Goal: Task Accomplishment & Management: Use online tool/utility

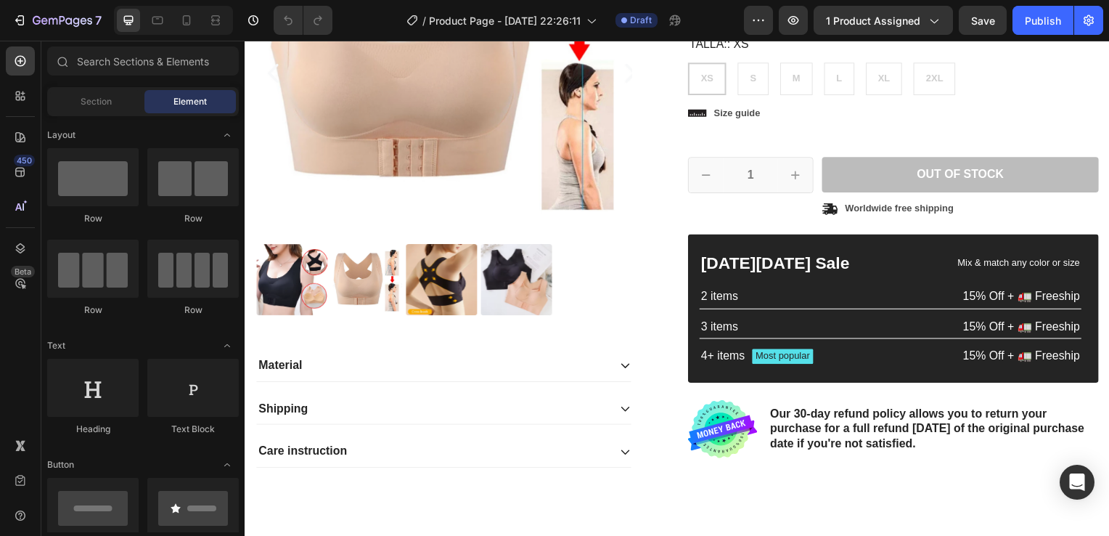
scroll to position [300, 0]
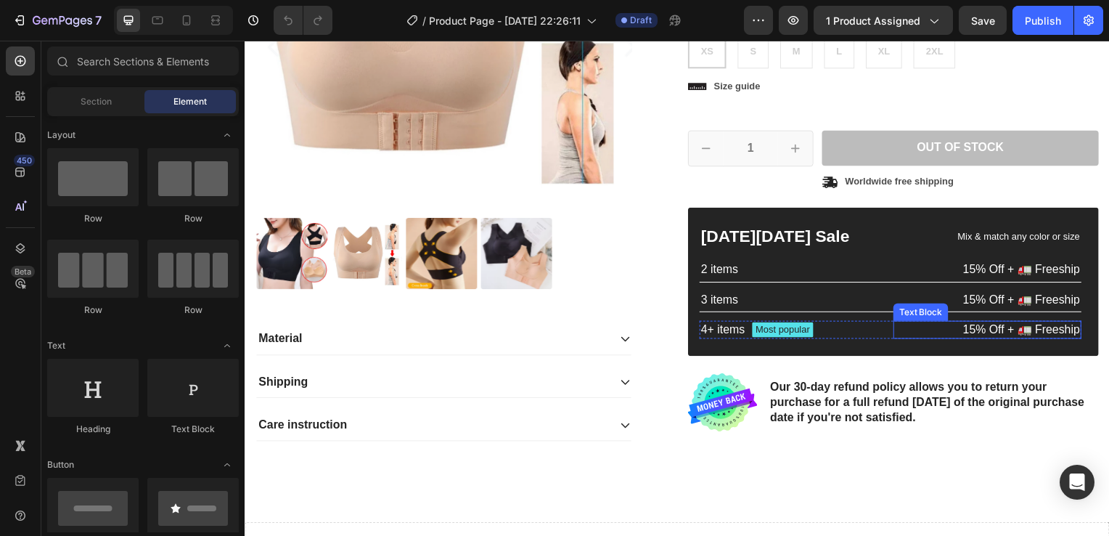
click at [1068, 332] on p "15% Off + 🚛 Freeship" at bounding box center [992, 331] width 186 height 15
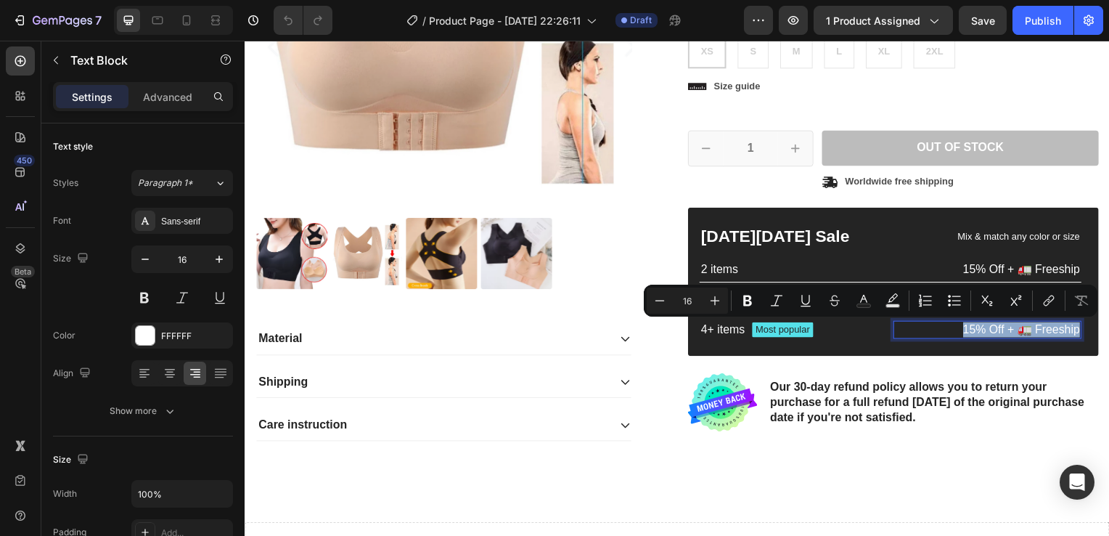
drag, startPoint x: 1068, startPoint y: 332, endPoint x: 1109, endPoint y: 292, distance: 57.5
click at [1108, 292] on html "Header Product Images Material Shipping Care instruction Accordion Icon Icon Ic…" at bounding box center [680, 259] width 871 height 1037
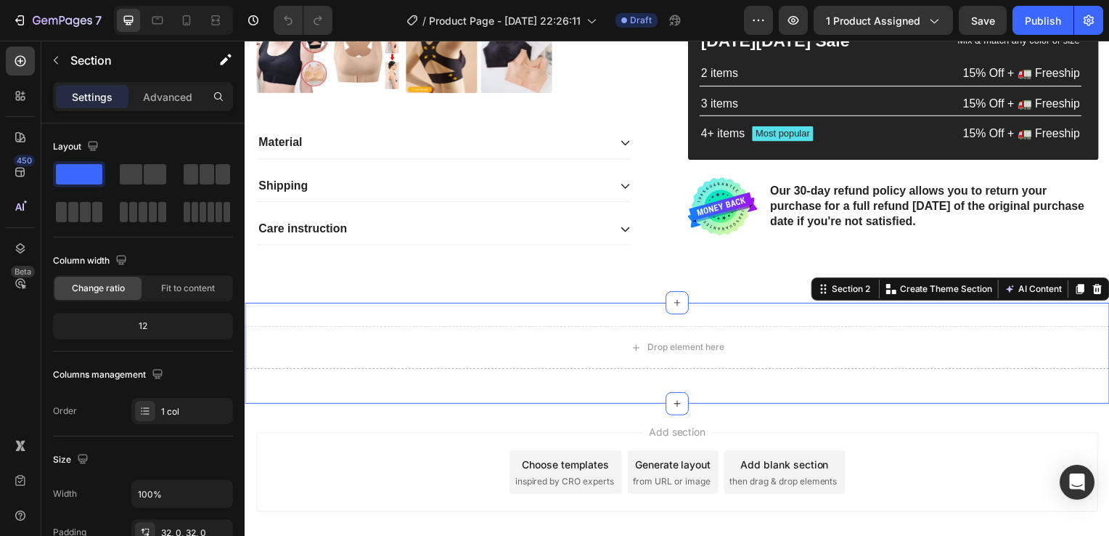
drag, startPoint x: 1075, startPoint y: 382, endPoint x: 1064, endPoint y: 432, distance: 50.5
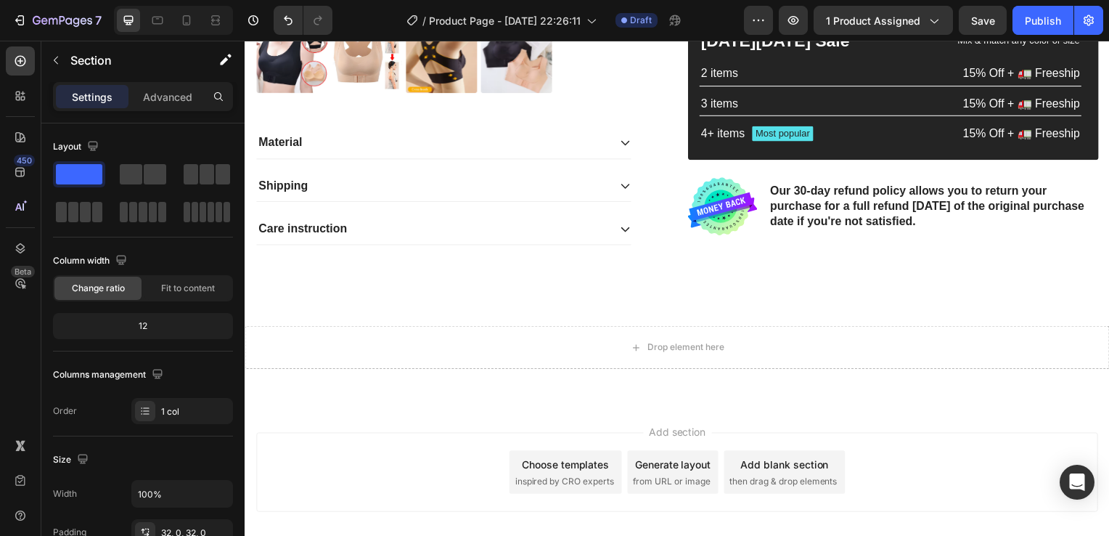
scroll to position [430, 0]
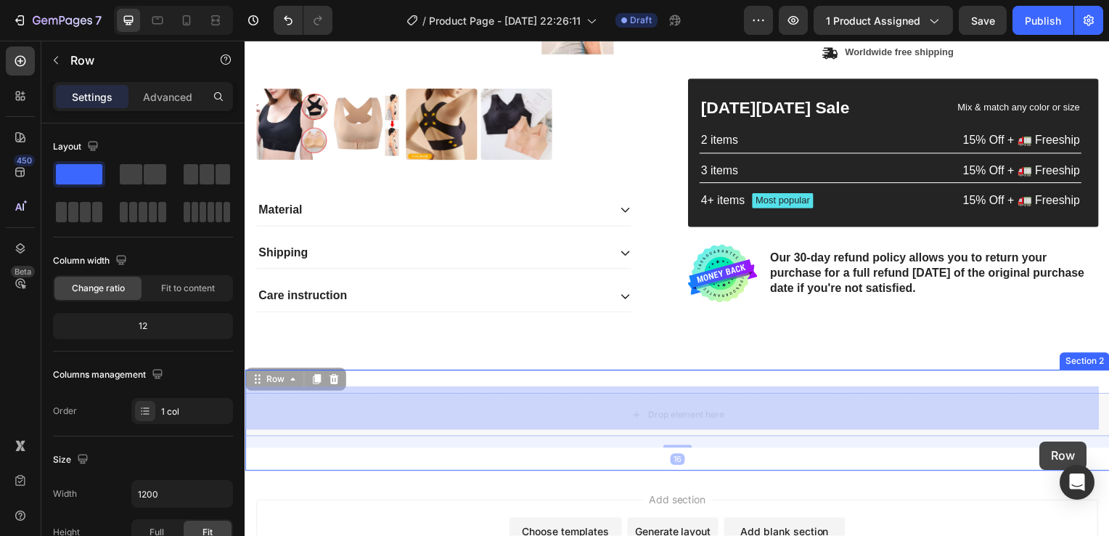
drag, startPoint x: 1064, startPoint y: 432, endPoint x: 1045, endPoint y: 444, distance: 22.5
click at [1045, 444] on div "Header Product Images Material Shipping Care instruction Accordion Icon Icon Ic…" at bounding box center [680, 129] width 871 height 1037
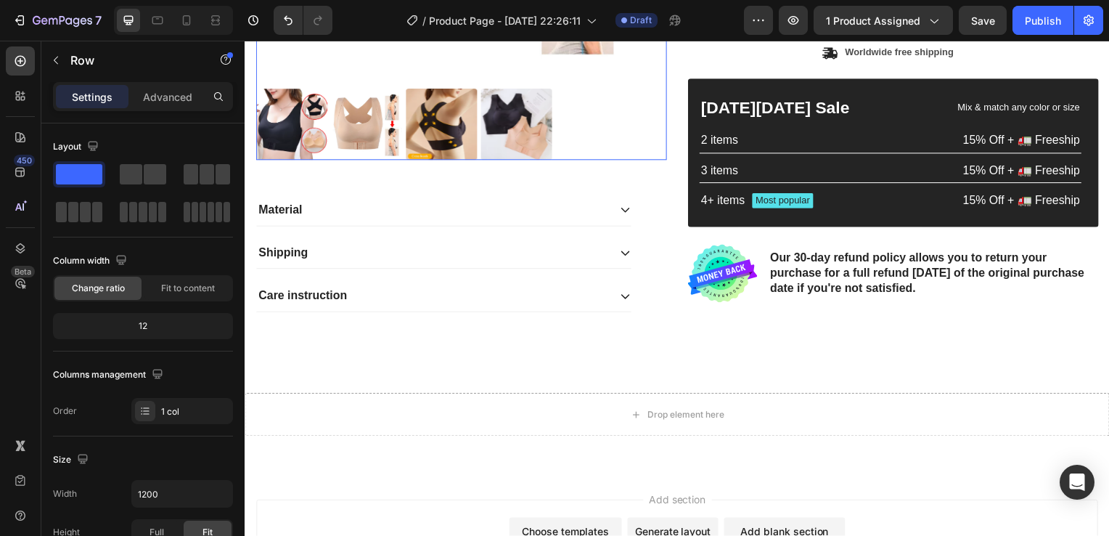
click at [530, 110] on img at bounding box center [518, 125] width 72 height 72
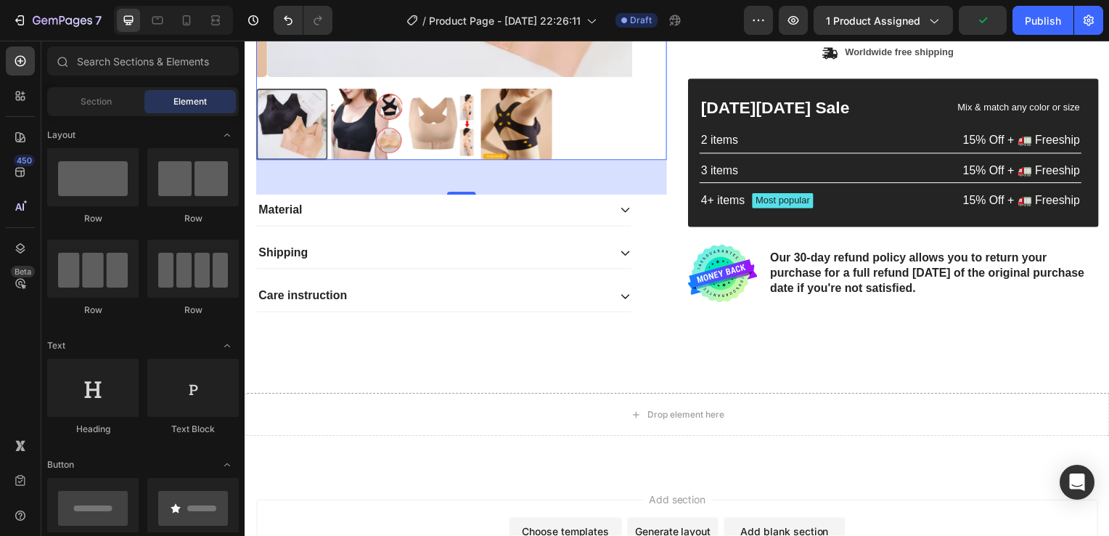
scroll to position [531, 0]
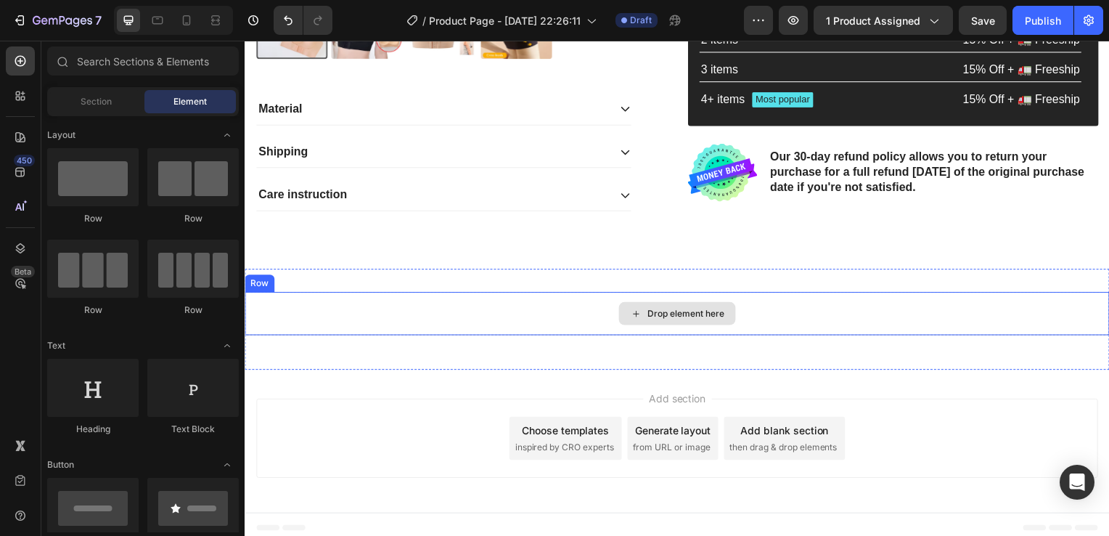
click at [721, 310] on div "Drop element here" at bounding box center [688, 316] width 77 height 12
click at [655, 310] on div "Drop element here" at bounding box center [688, 316] width 77 height 12
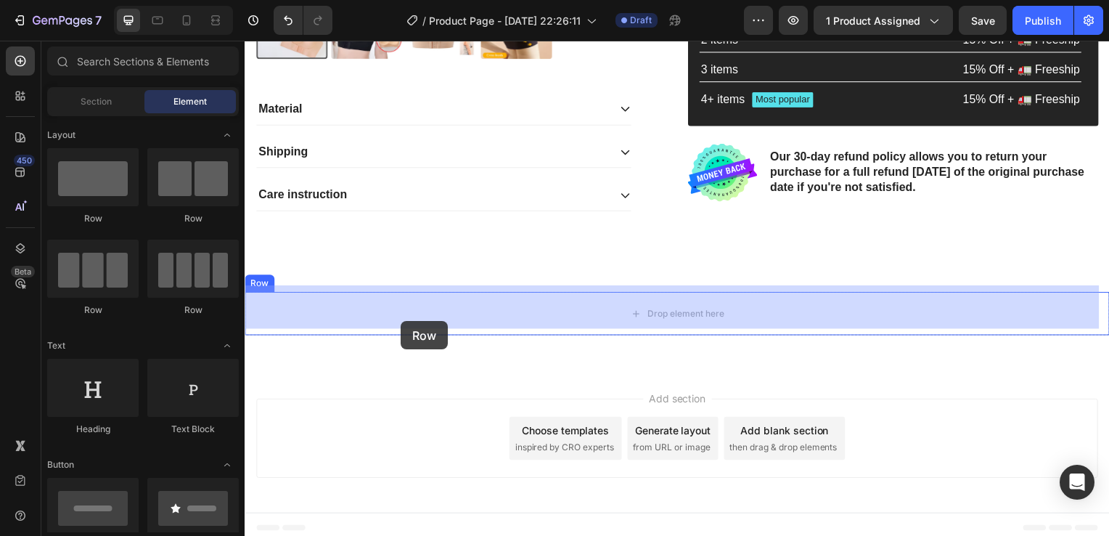
drag, startPoint x: 406, startPoint y: 234, endPoint x: 419, endPoint y: 329, distance: 95.3
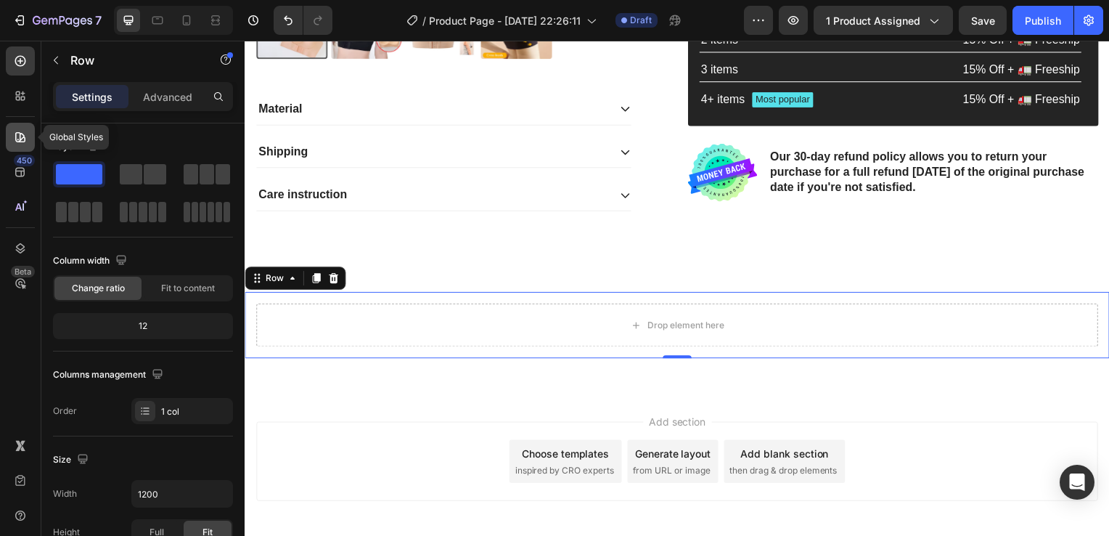
click at [21, 142] on icon at bounding box center [20, 137] width 15 height 15
radio input "false"
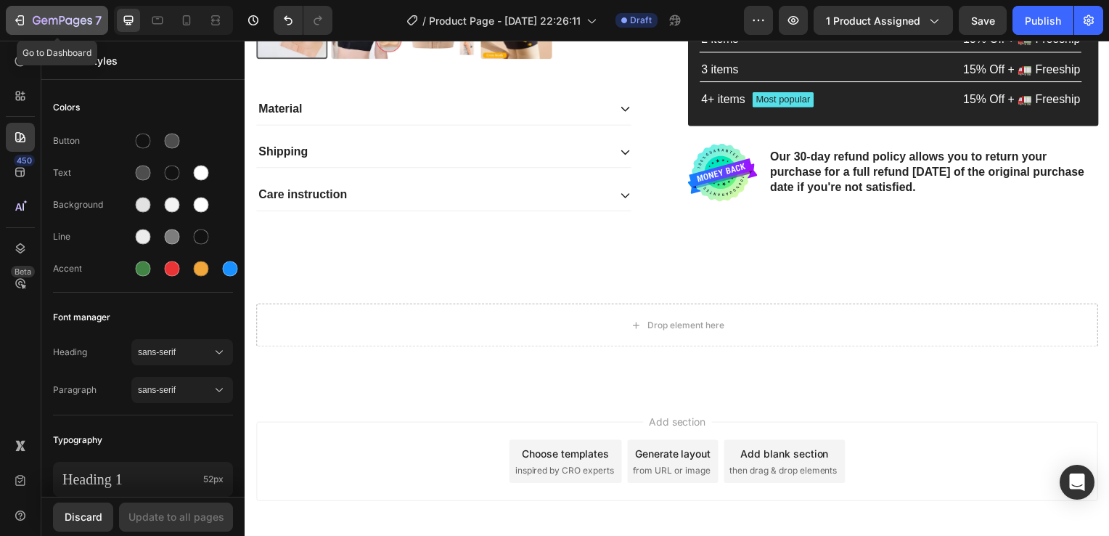
click at [14, 13] on icon "button" at bounding box center [19, 20] width 15 height 15
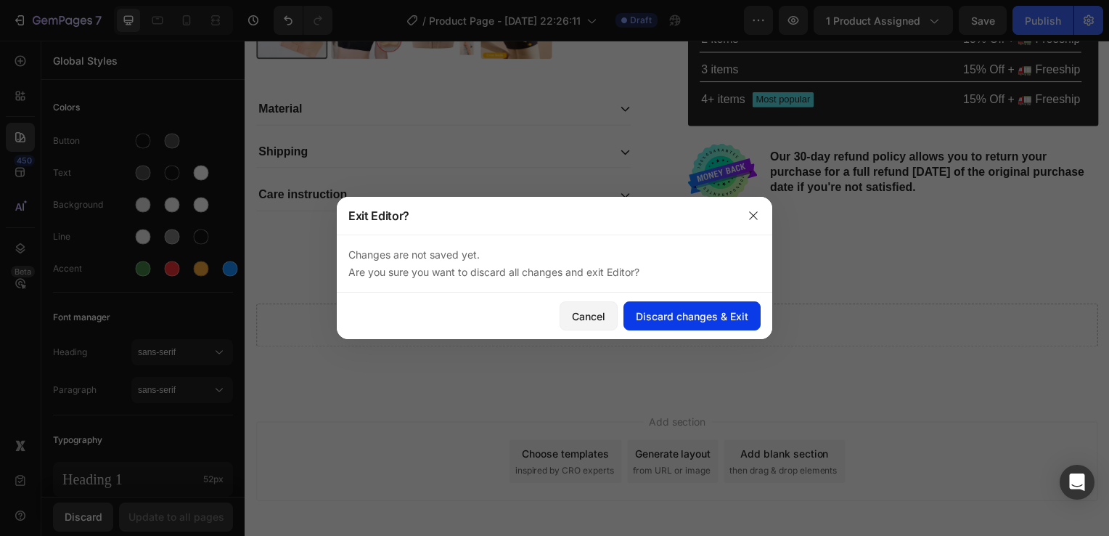
click at [715, 312] on div "Discard changes & Exit" at bounding box center [692, 315] width 112 height 15
